Goal: Task Accomplishment & Management: Manage account settings

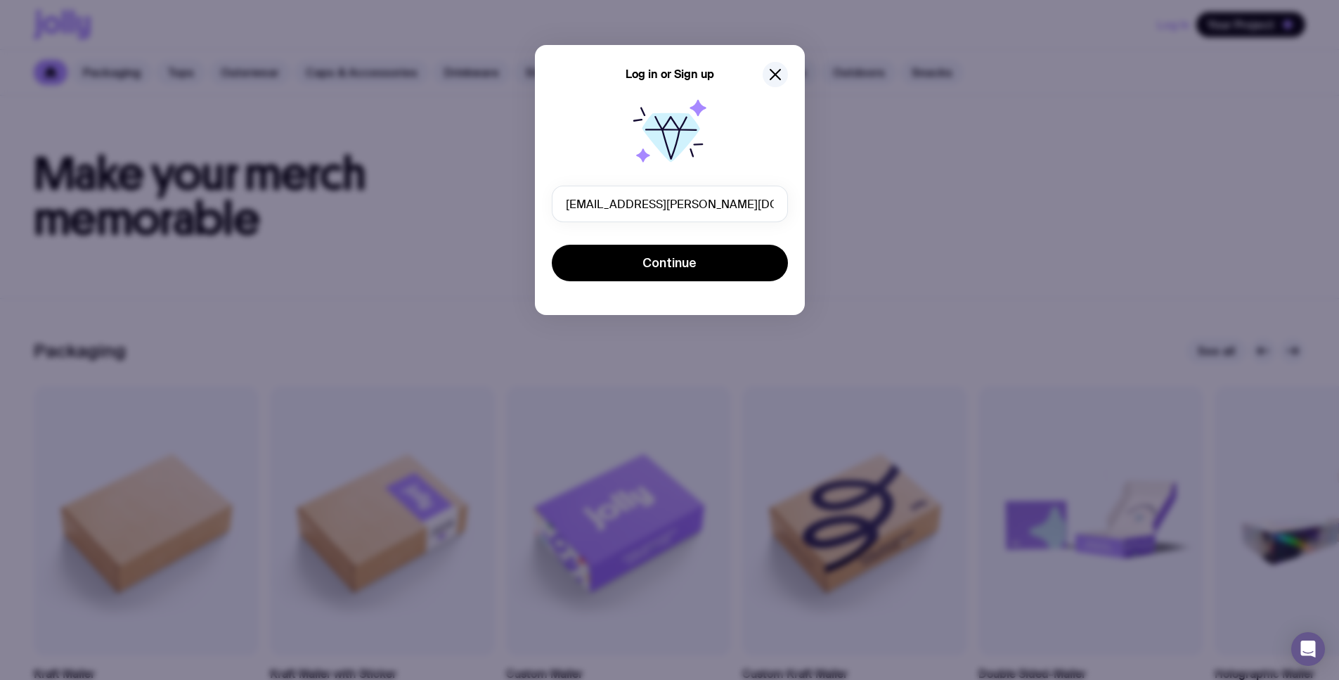
type input "vanesa.rodrigues@clearcalcs.com"
click at [552, 245] on button "Continue" at bounding box center [670, 263] width 236 height 37
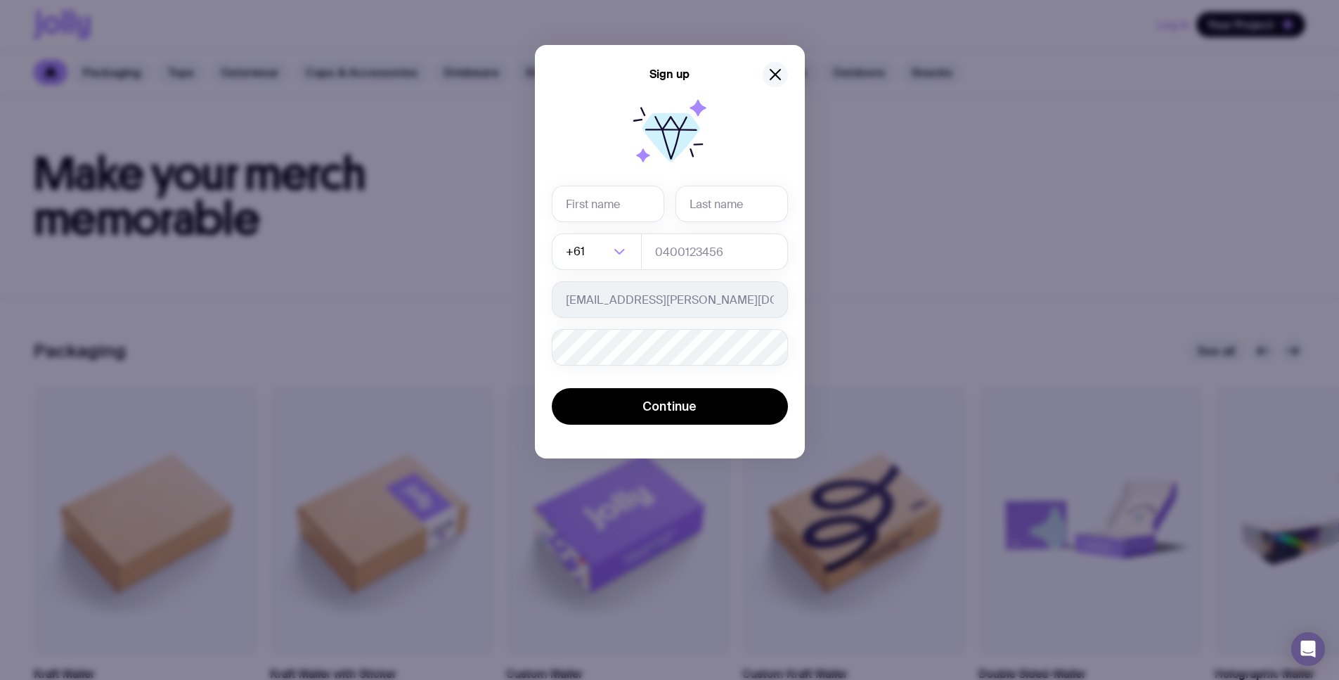
click at [778, 75] on icon "button" at bounding box center [775, 74] width 17 height 17
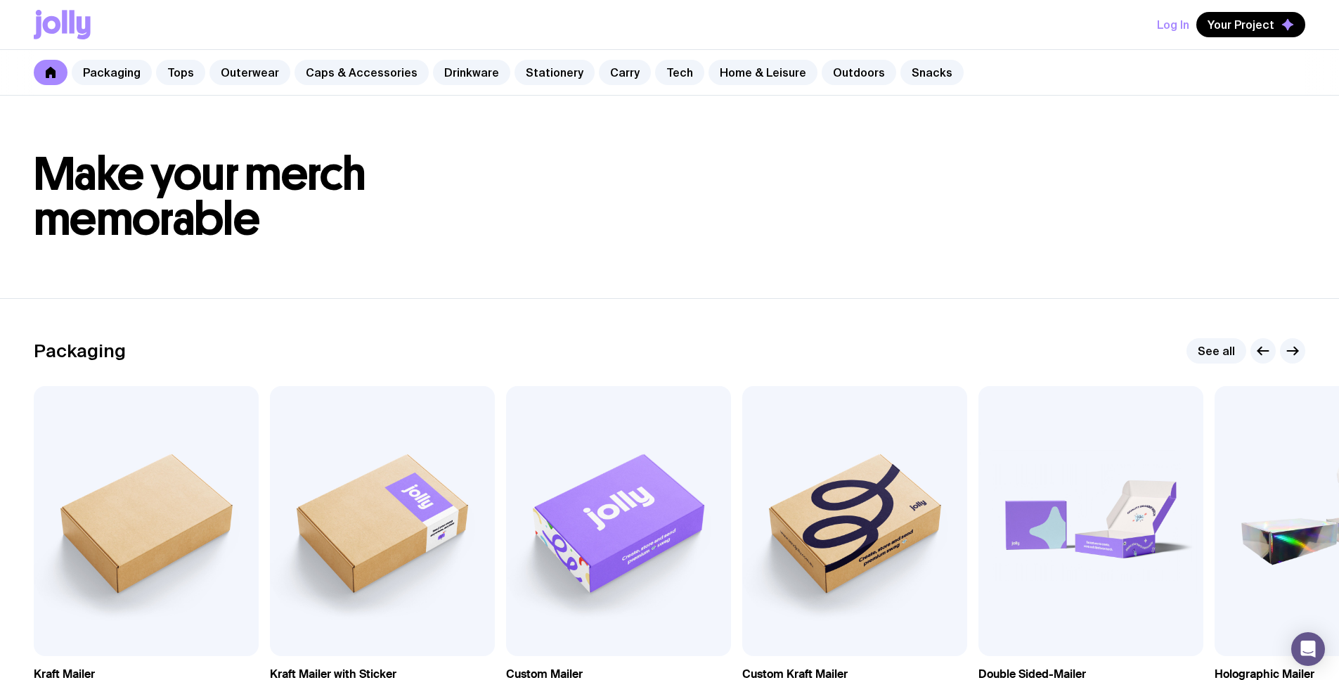
click at [1174, 22] on button "Log In" at bounding box center [1173, 24] width 32 height 25
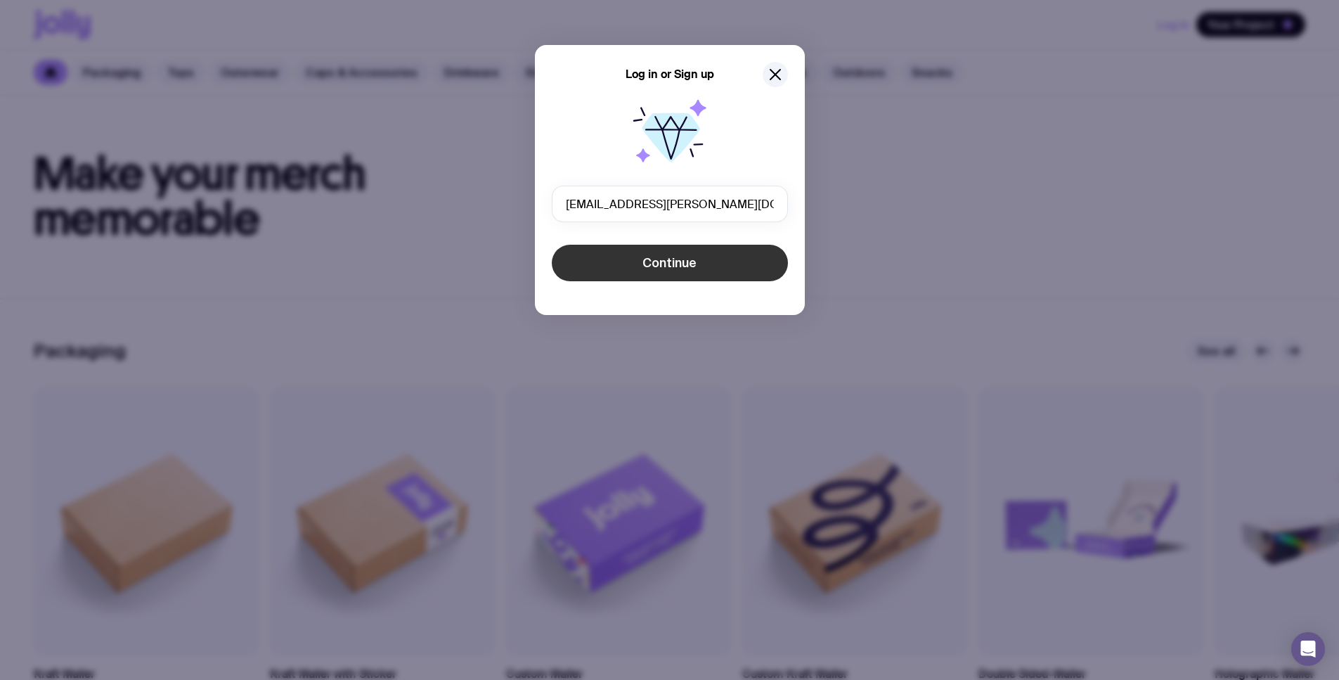
type input "vanesa.rodriguez@clearcalcs.com"
click at [707, 267] on button "Continue" at bounding box center [670, 263] width 236 height 37
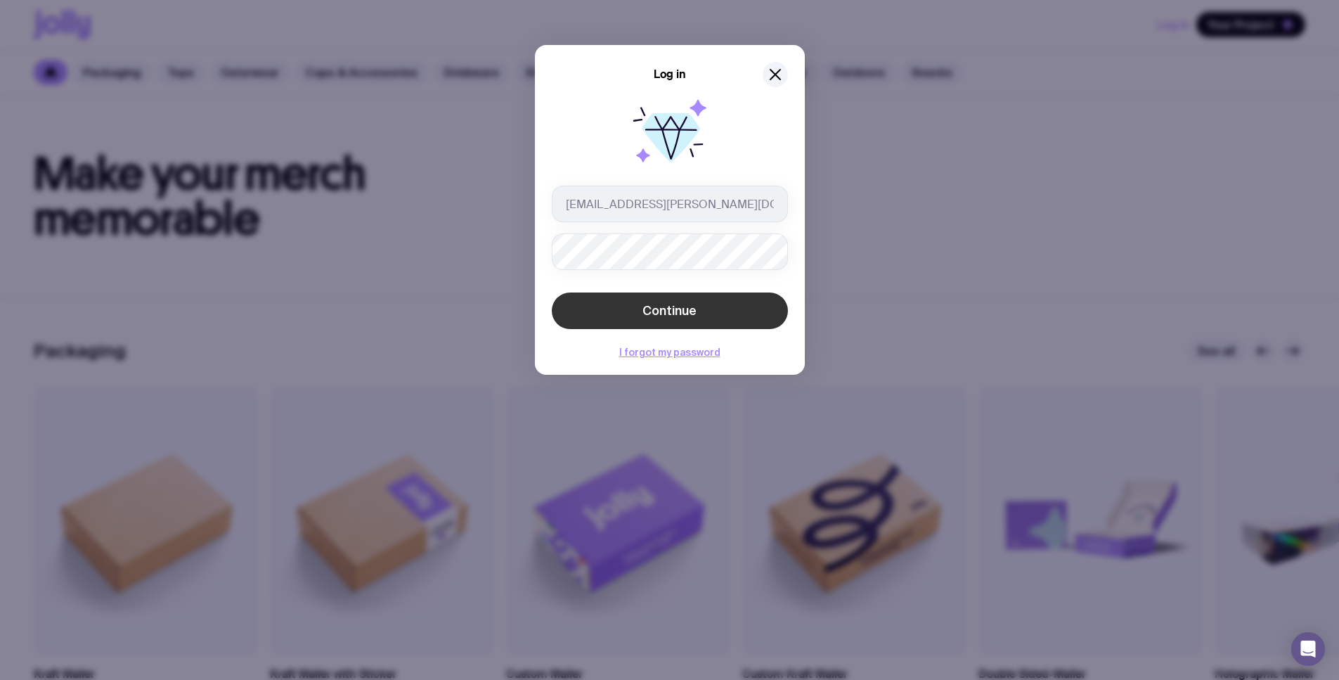
click at [702, 307] on button "Continue" at bounding box center [670, 310] width 236 height 37
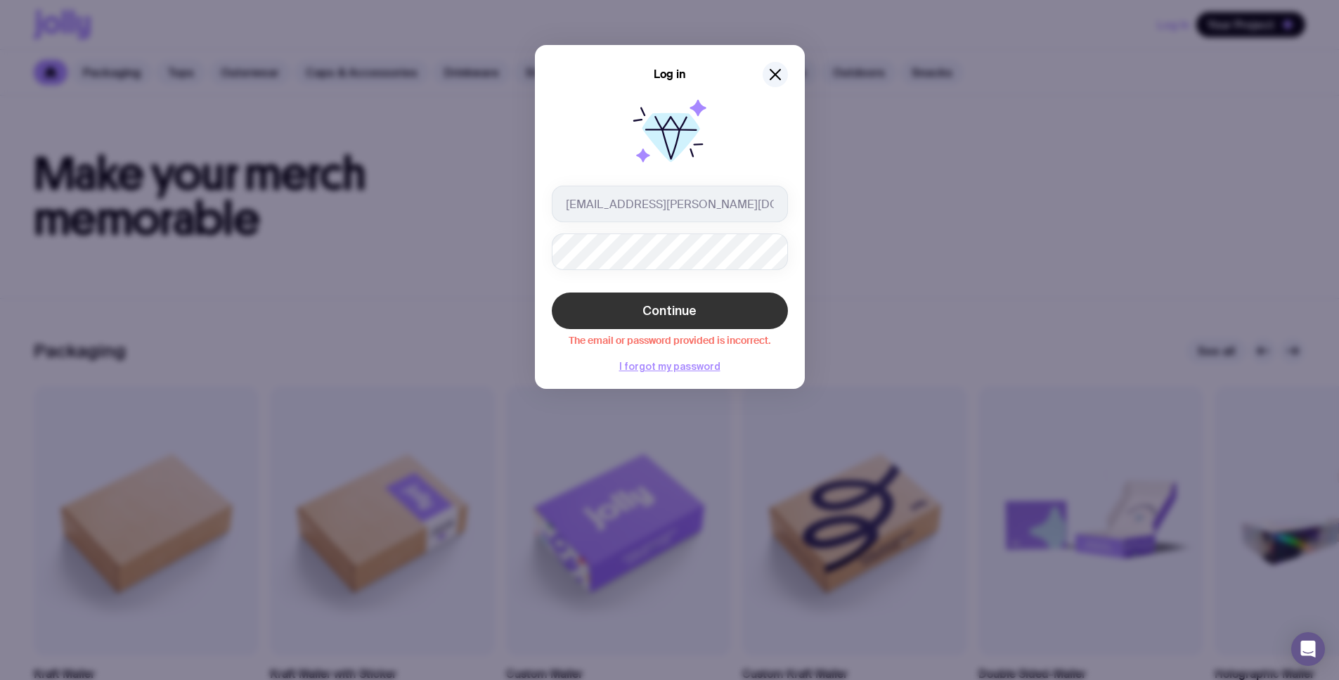
click at [648, 314] on span "Continue" at bounding box center [670, 310] width 54 height 17
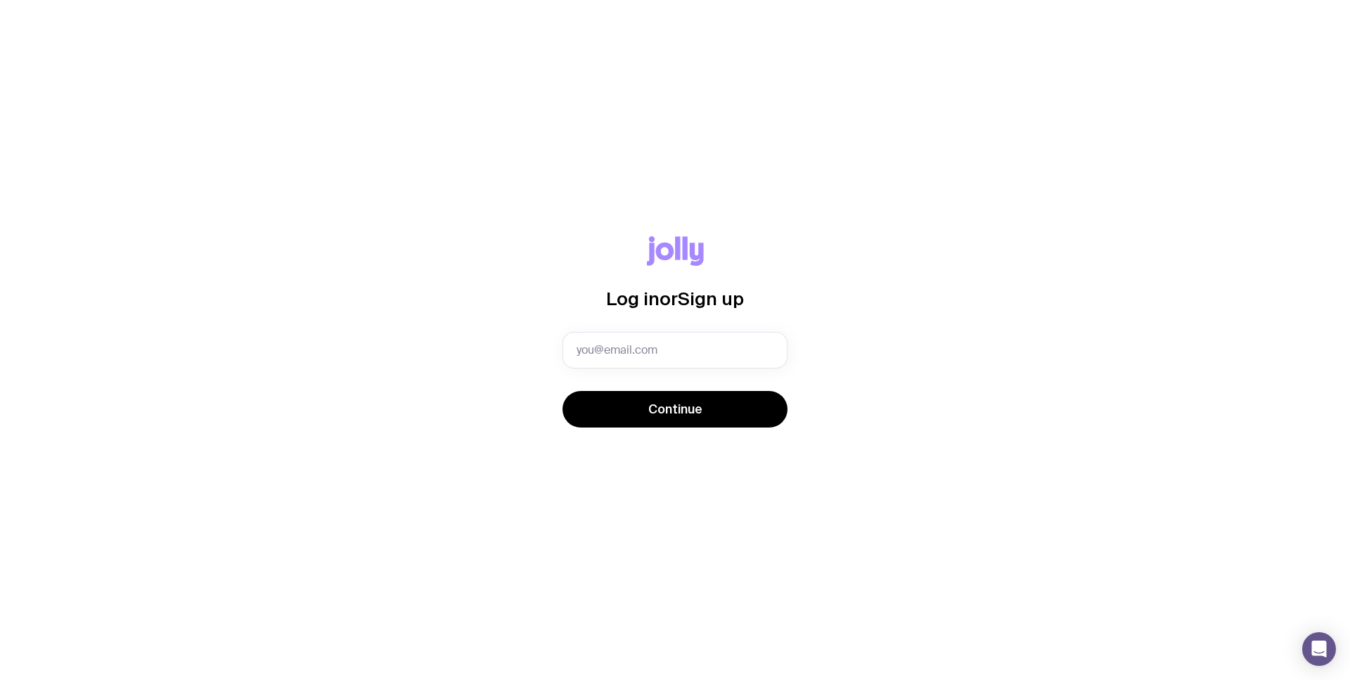
click at [0, 679] on com-1password-button at bounding box center [0, 680] width 0 height 0
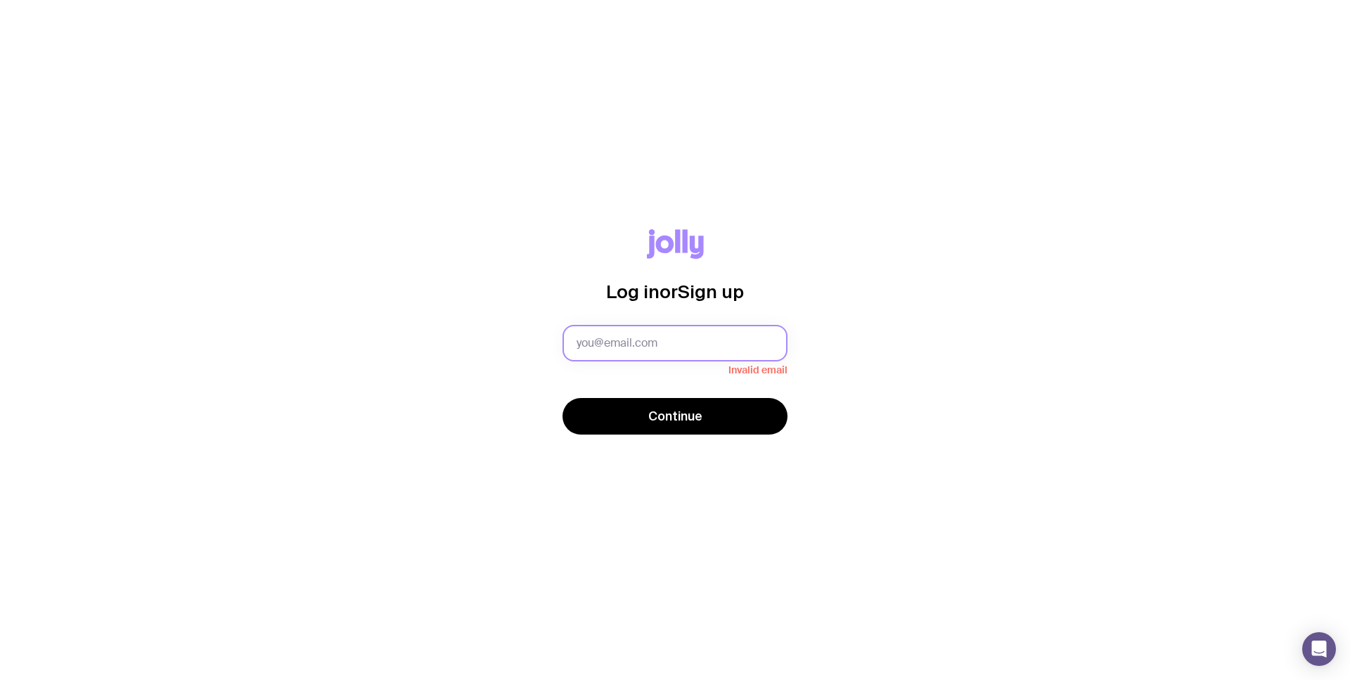
type input "[EMAIL_ADDRESS][DOMAIN_NAME]"
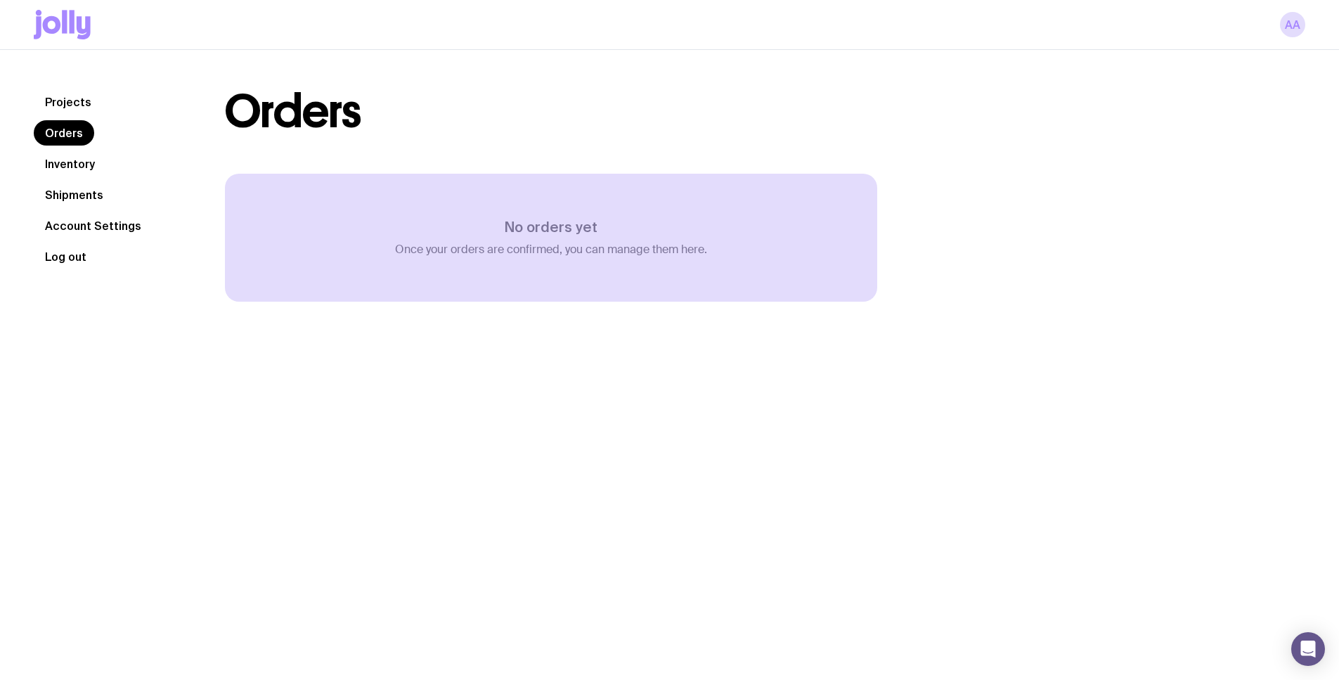
click at [63, 260] on button "Log out" at bounding box center [66, 256] width 64 height 25
